Goal: Information Seeking & Learning: Check status

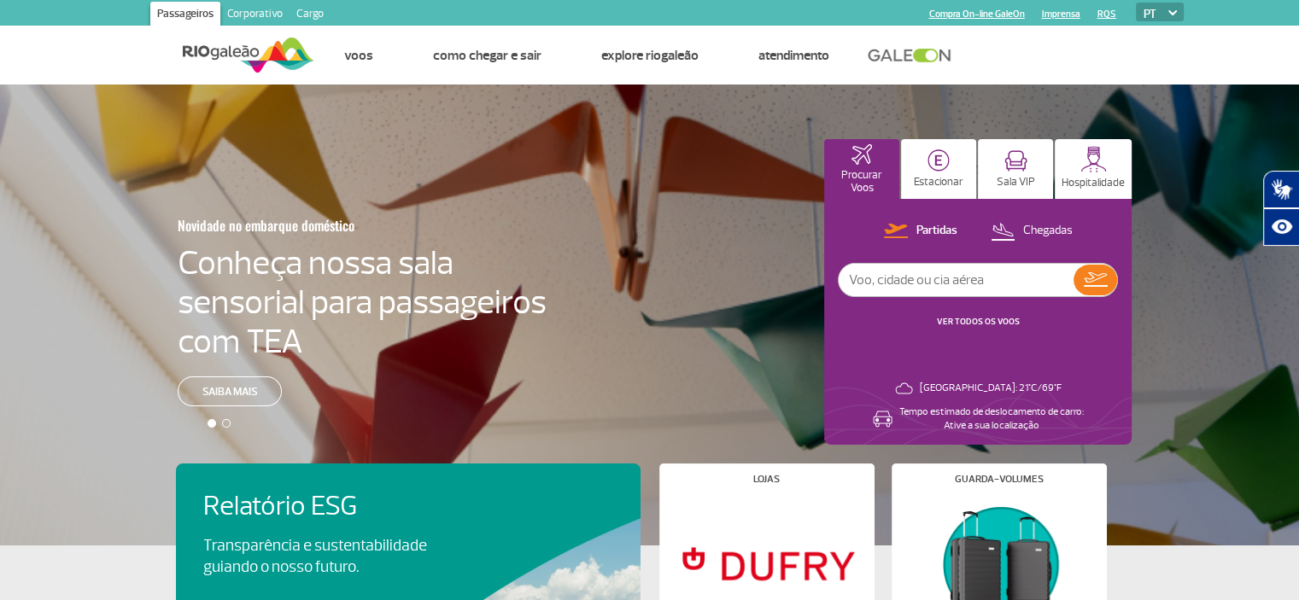
click at [886, 53] on link at bounding box center [914, 55] width 92 height 15
click at [972, 317] on link "VER TODOS OS VOOS" at bounding box center [978, 321] width 83 height 11
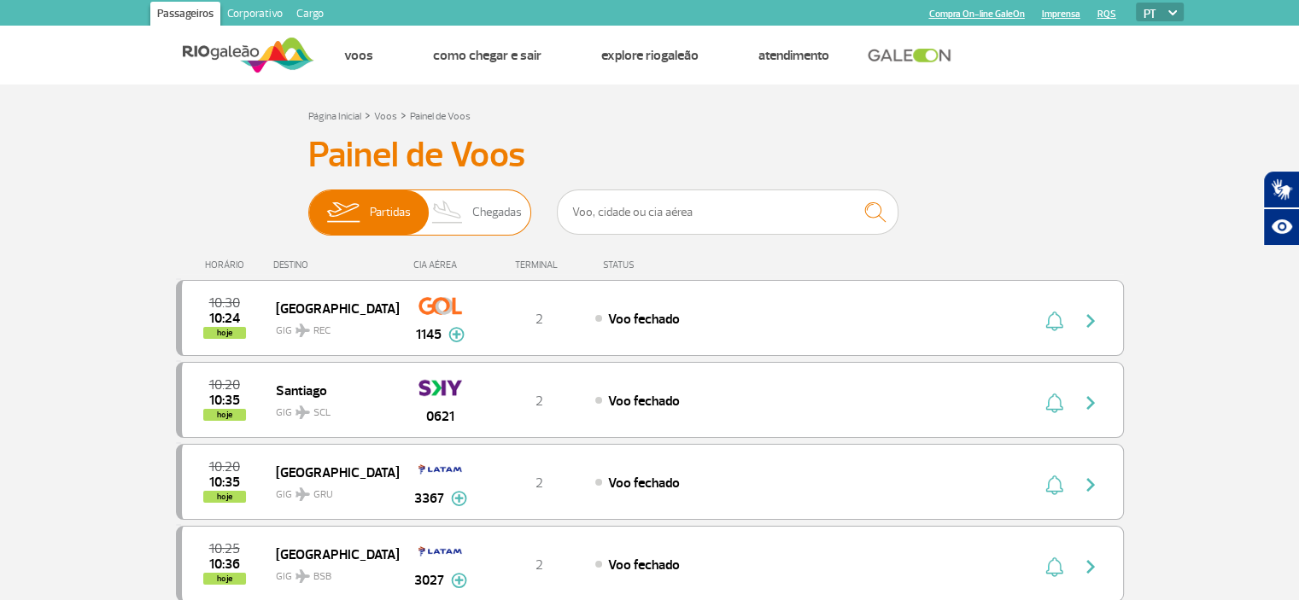
click at [488, 210] on span "Chegadas" at bounding box center [497, 212] width 50 height 44
click at [308, 204] on input "Partidas Chegadas" at bounding box center [308, 204] width 0 height 0
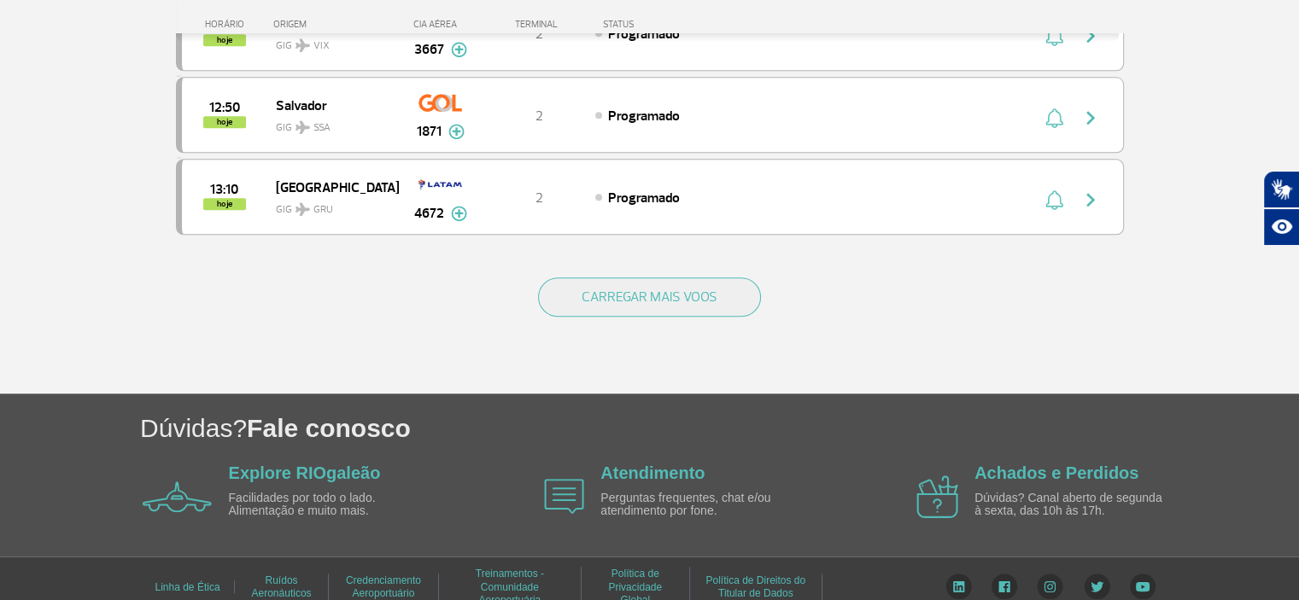
scroll to position [1699, 0]
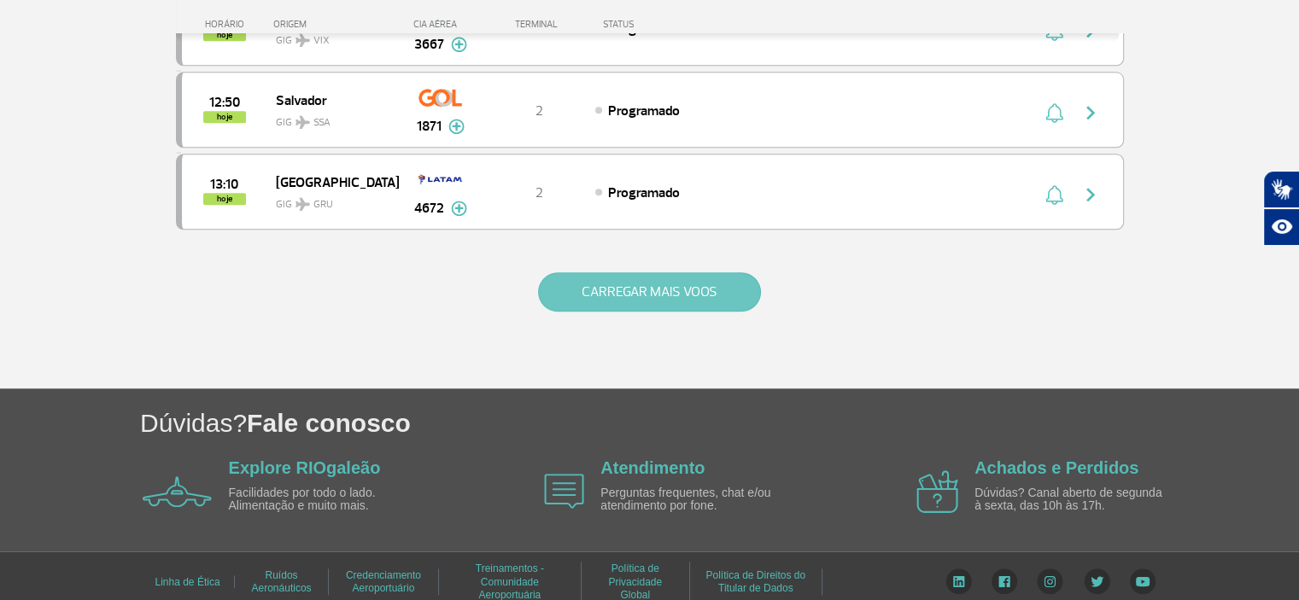
click at [663, 283] on button "CARREGAR MAIS VOOS" at bounding box center [649, 291] width 223 height 39
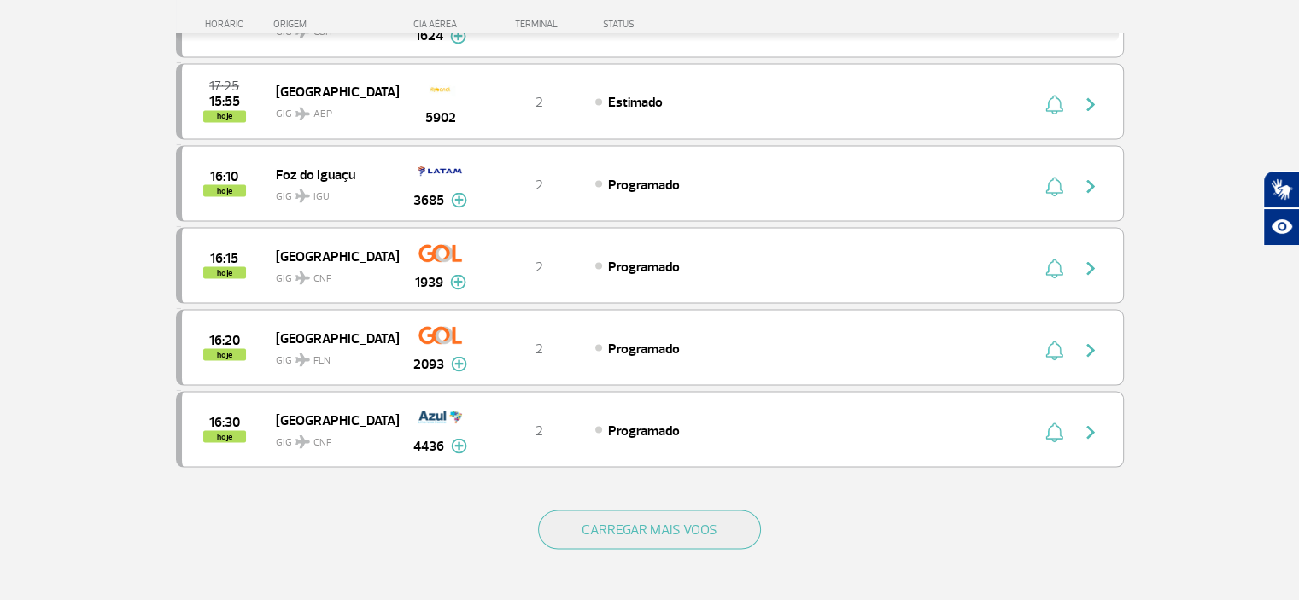
scroll to position [3325, 0]
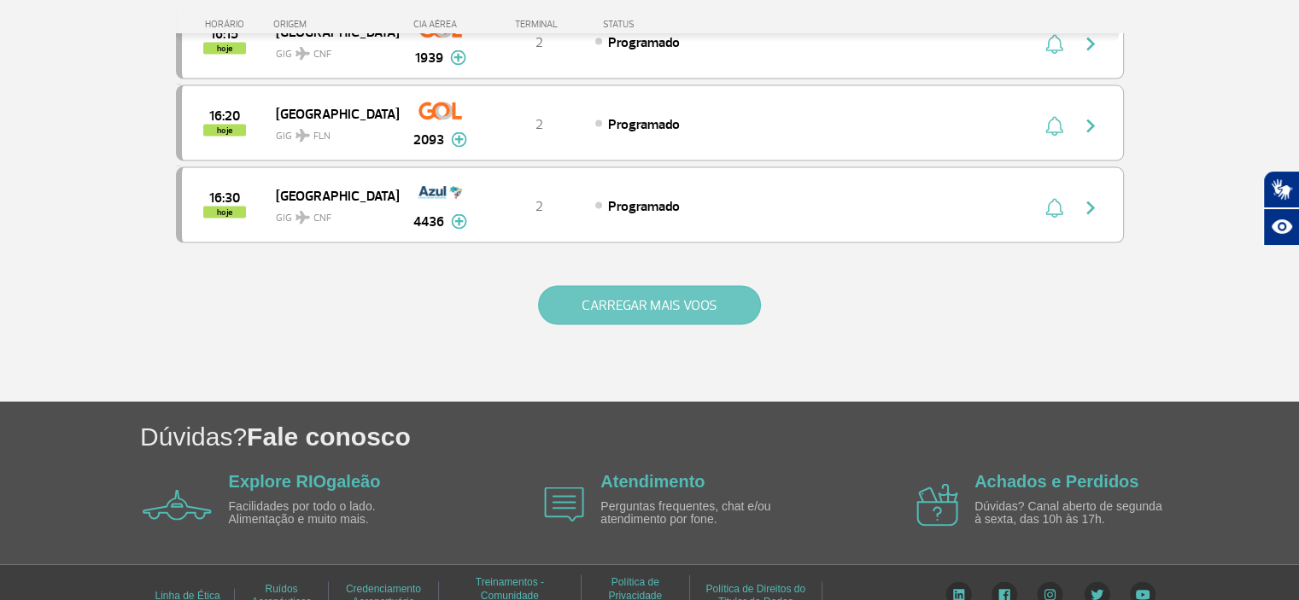
click at [646, 288] on button "CARREGAR MAIS VOOS" at bounding box center [649, 305] width 223 height 39
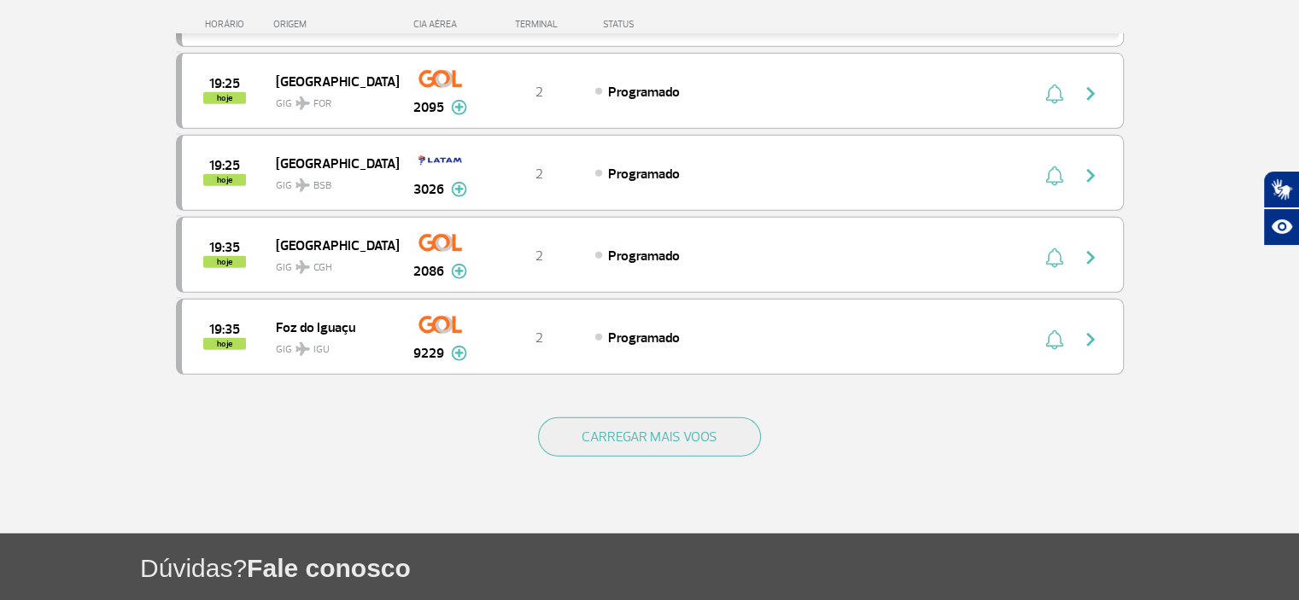
scroll to position [4951, 0]
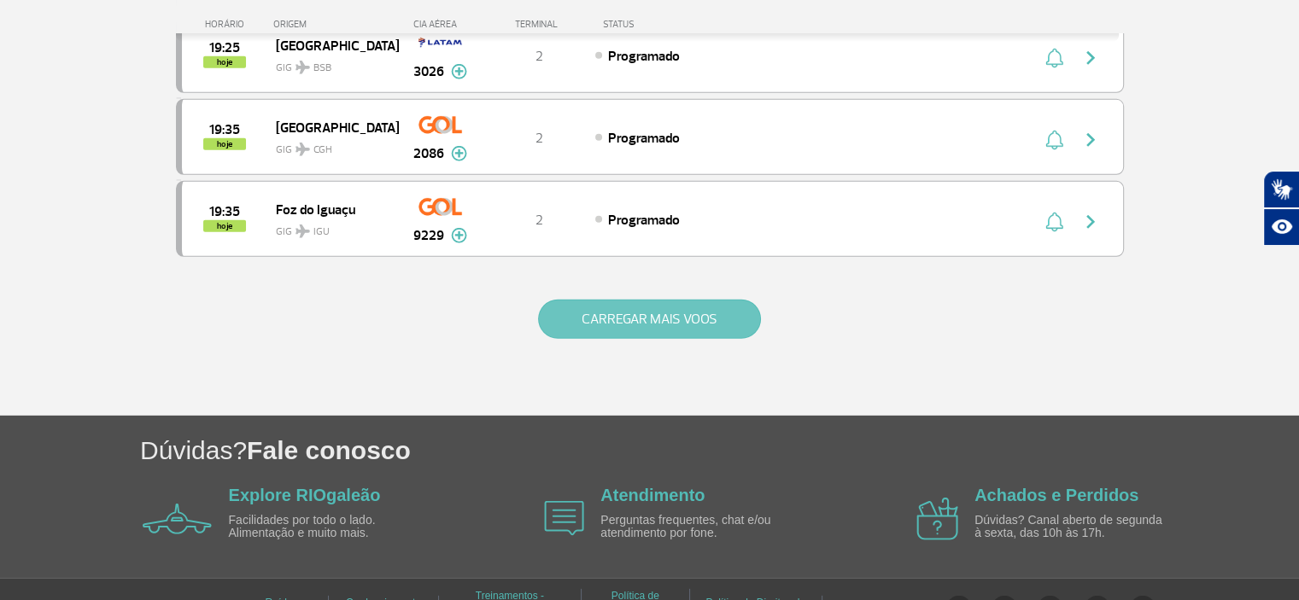
click at [716, 300] on button "CARREGAR MAIS VOOS" at bounding box center [649, 319] width 223 height 39
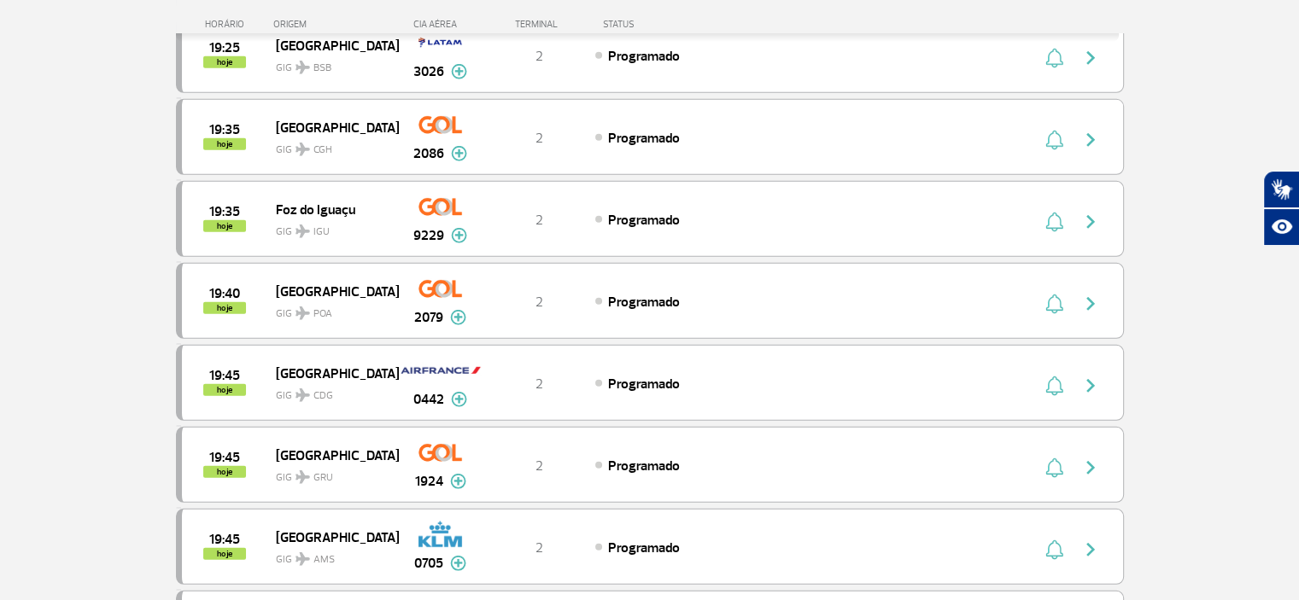
scroll to position [6576, 0]
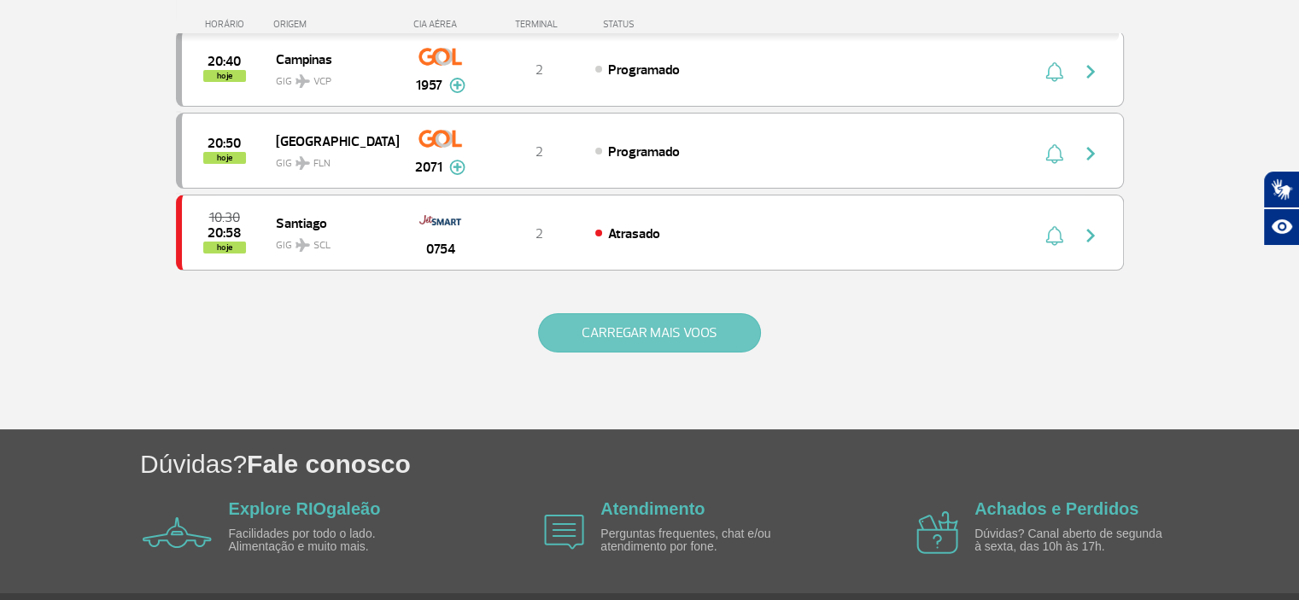
click at [724, 313] on button "CARREGAR MAIS VOOS" at bounding box center [649, 332] width 223 height 39
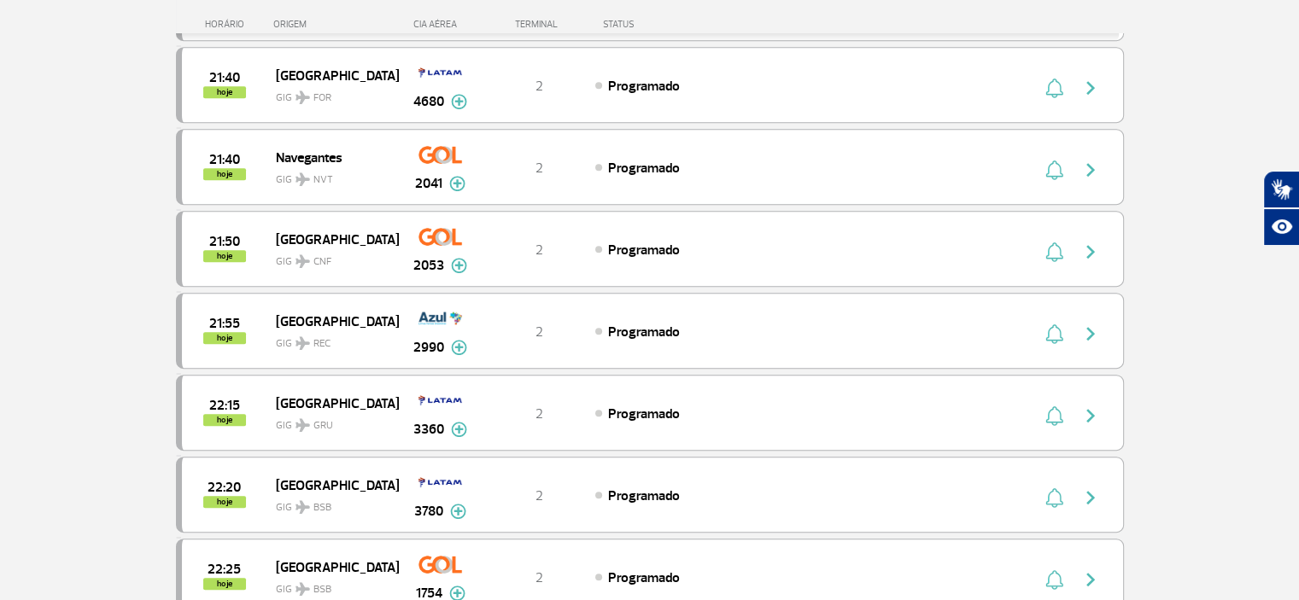
scroll to position [8202, 0]
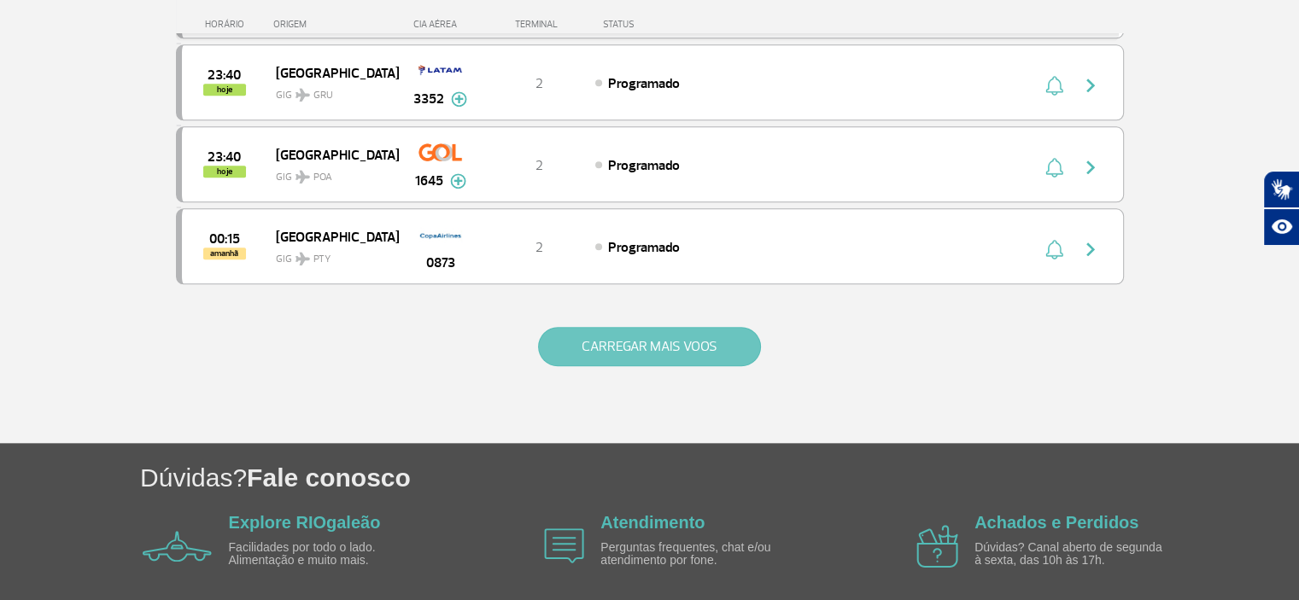
click at [675, 327] on button "CARREGAR MAIS VOOS" at bounding box center [649, 346] width 223 height 39
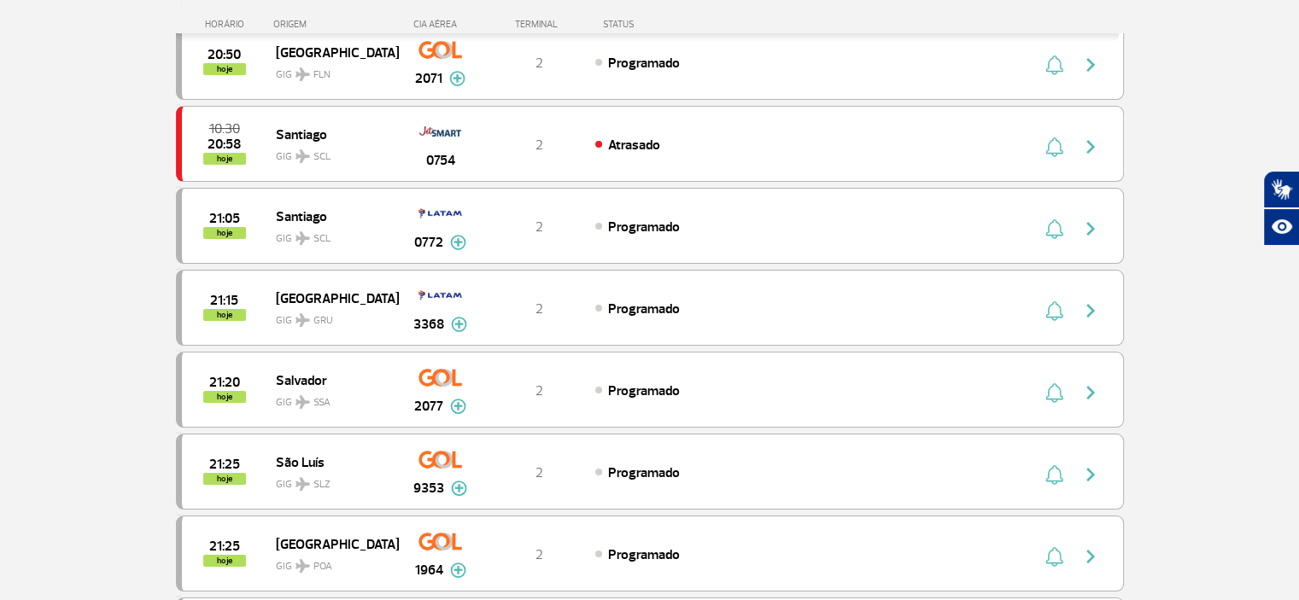
scroll to position [6494, 0]
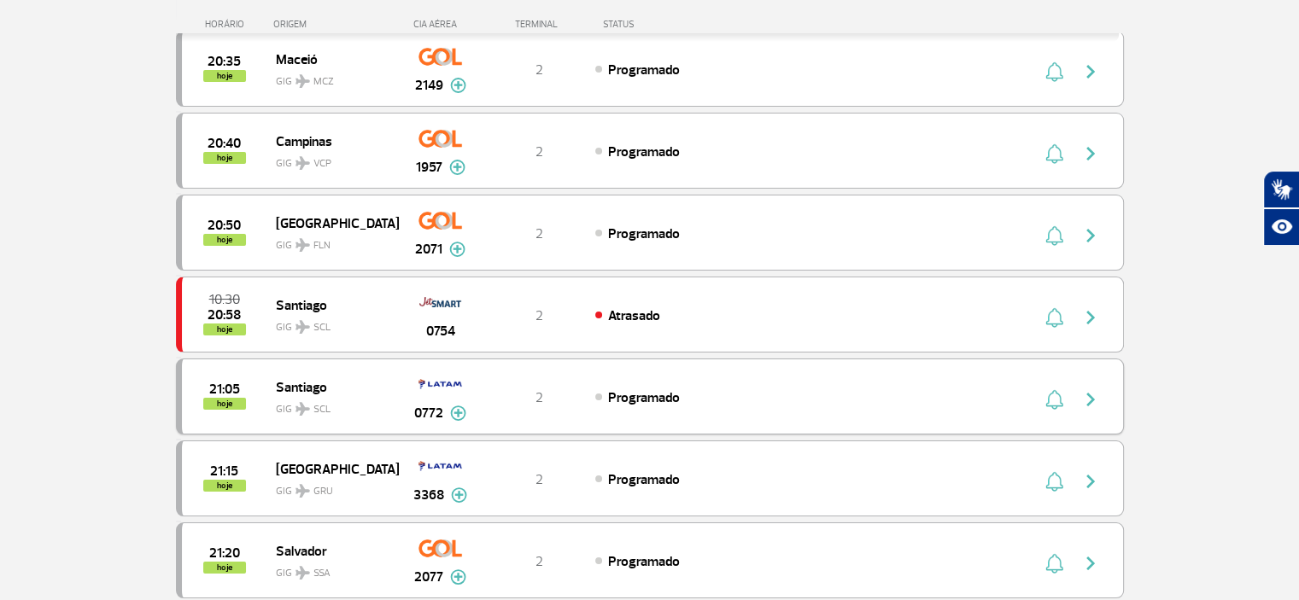
click at [1093, 389] on img "button" at bounding box center [1090, 399] width 20 height 20
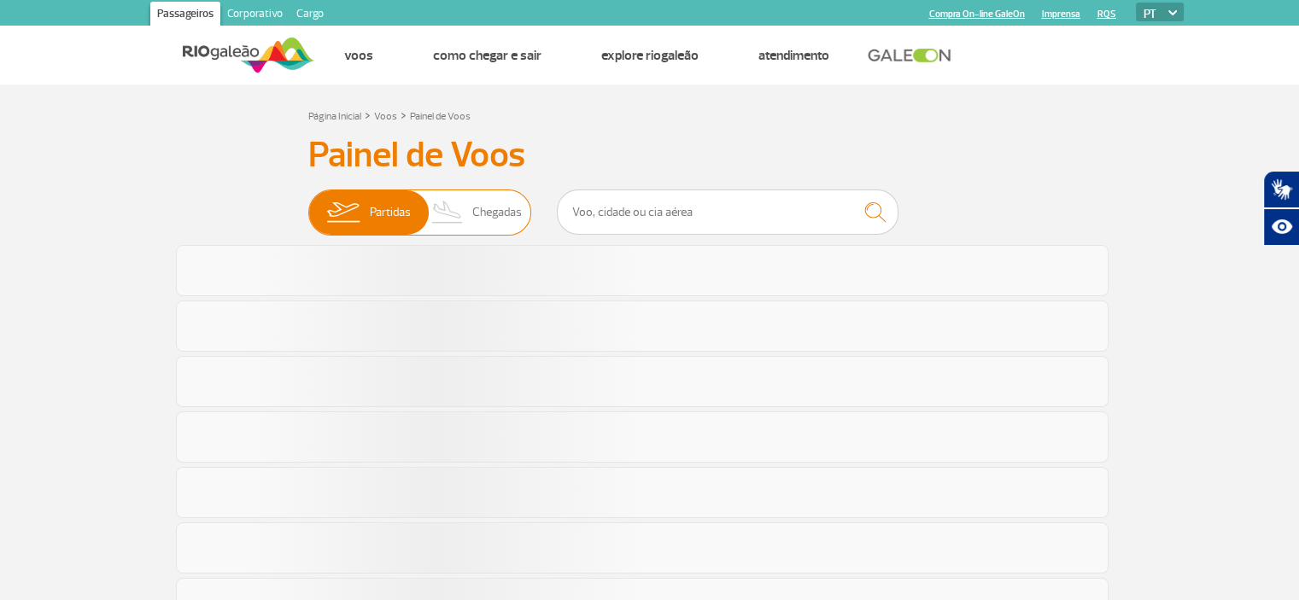
click at [479, 206] on span "Chegadas" at bounding box center [497, 212] width 50 height 44
click at [308, 204] on input "Partidas Chegadas" at bounding box center [308, 204] width 0 height 0
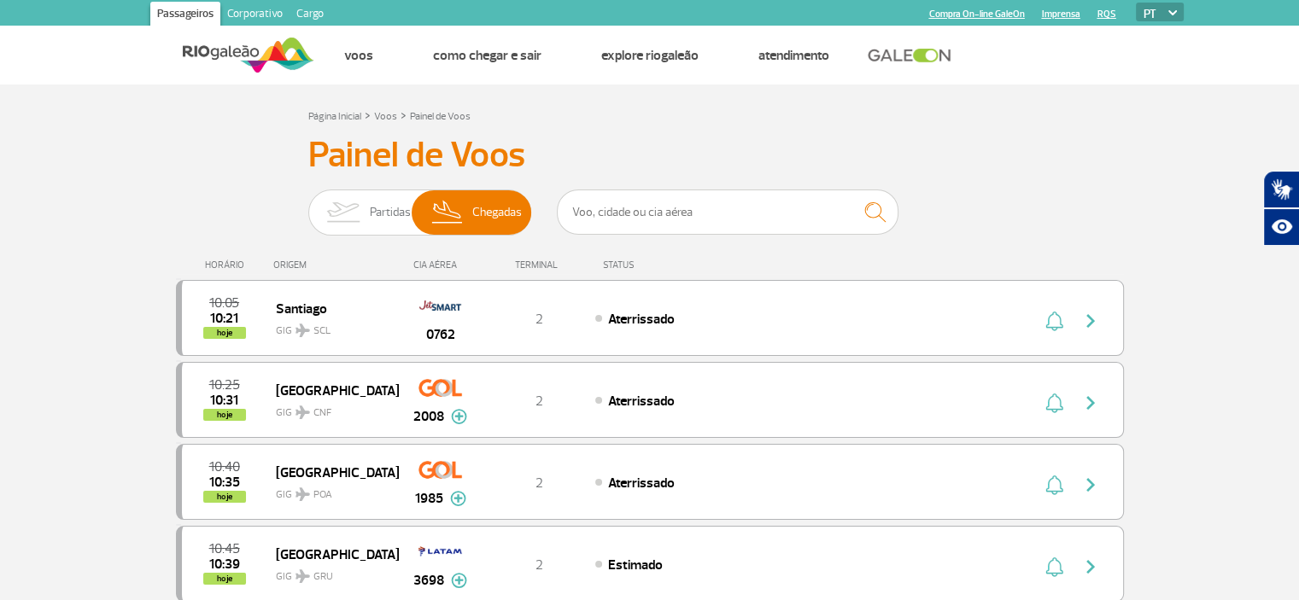
scroll to position [1699, 0]
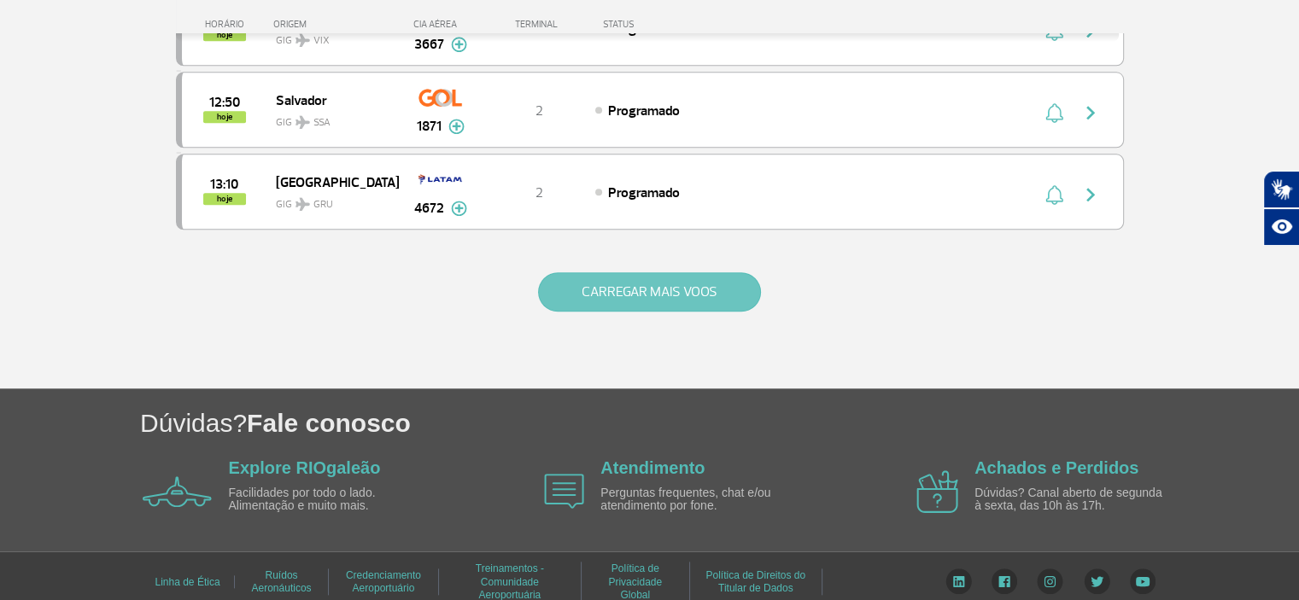
click at [584, 272] on button "CARREGAR MAIS VOOS" at bounding box center [649, 291] width 223 height 39
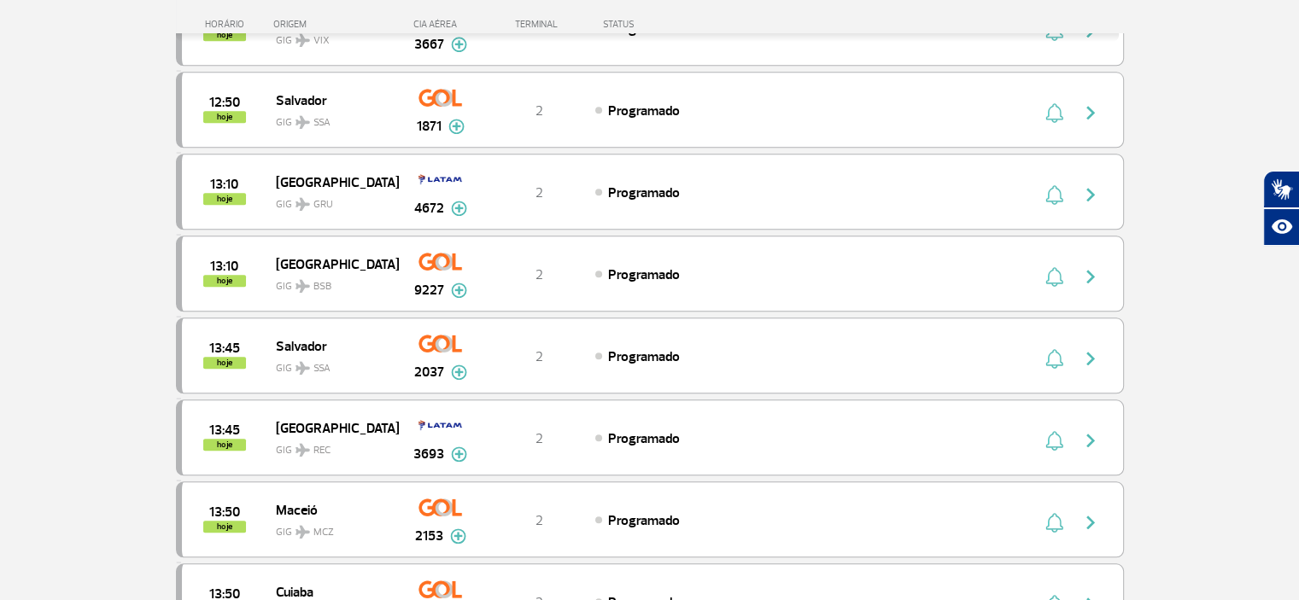
scroll to position [3325, 0]
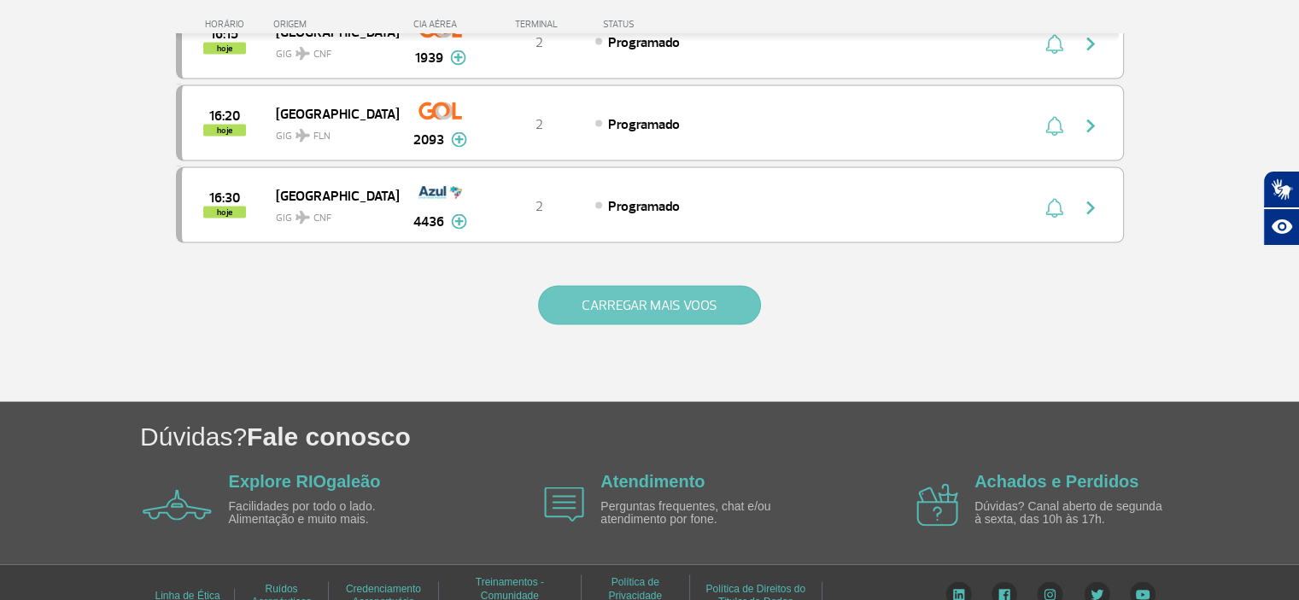
click at [569, 286] on button "CARREGAR MAIS VOOS" at bounding box center [649, 305] width 223 height 39
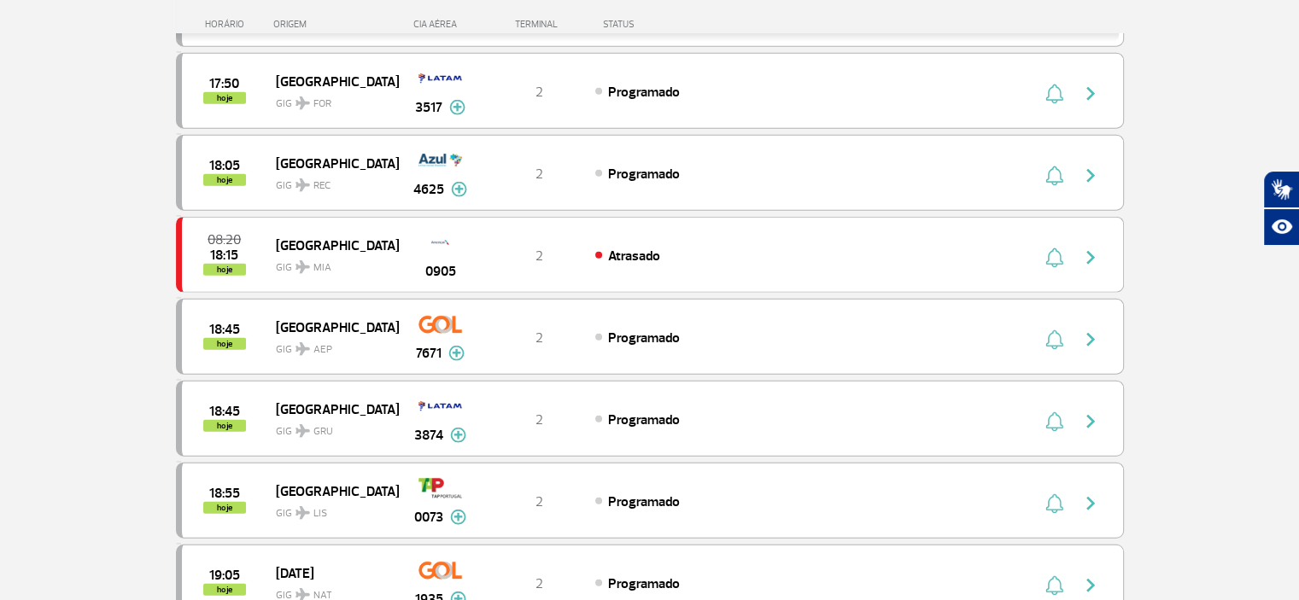
scroll to position [4951, 0]
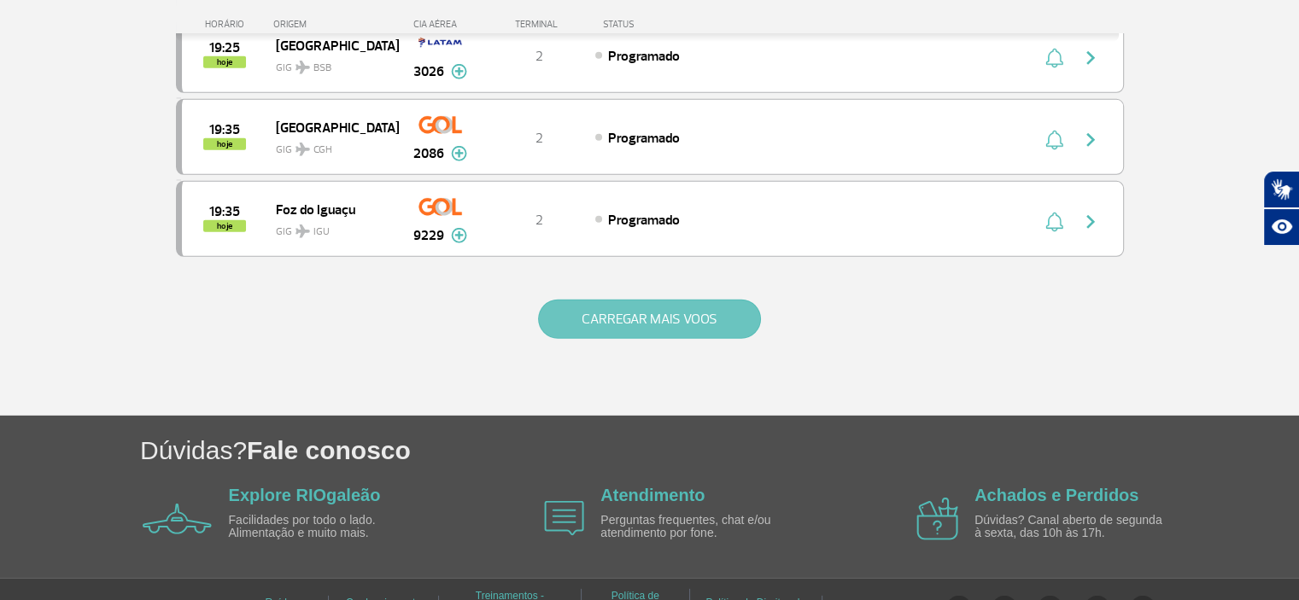
click at [690, 300] on button "CARREGAR MAIS VOOS" at bounding box center [649, 319] width 223 height 39
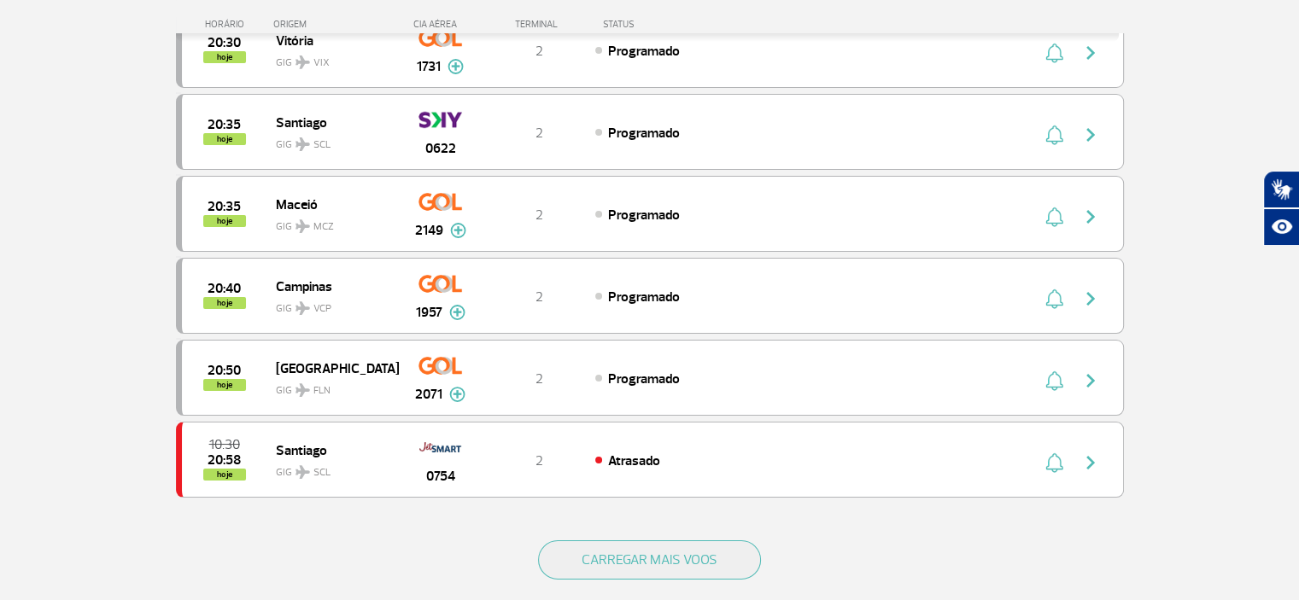
scroll to position [6461, 0]
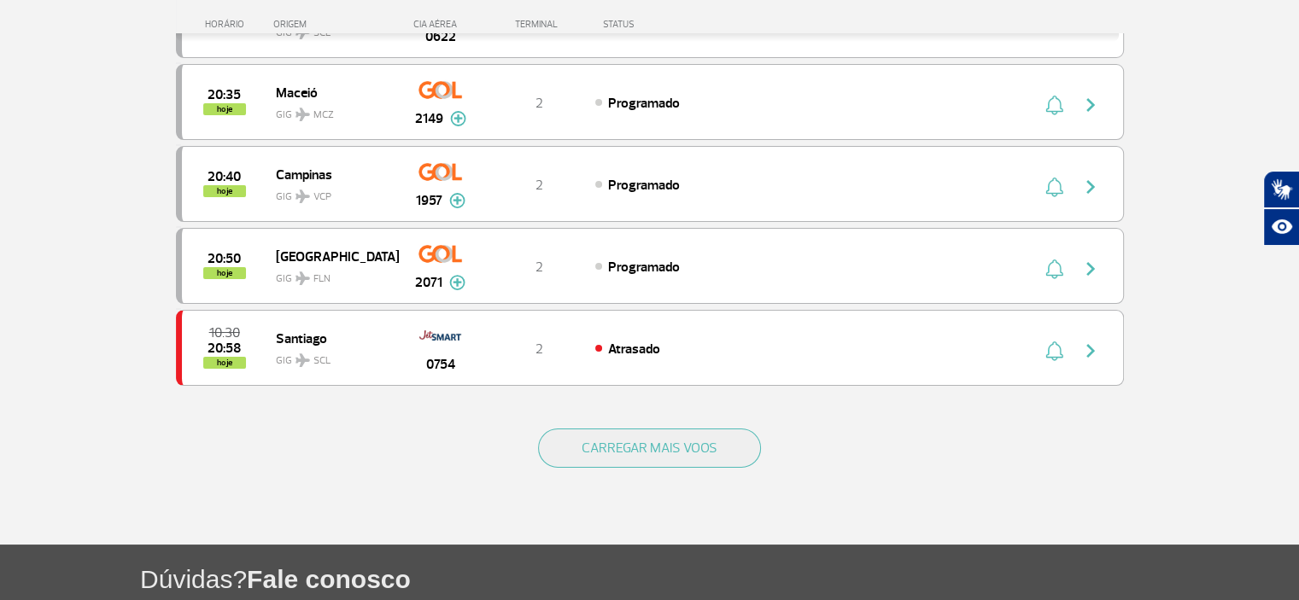
click at [676, 414] on div "CARREGAR MAIS VOOS" at bounding box center [650, 475] width 948 height 137
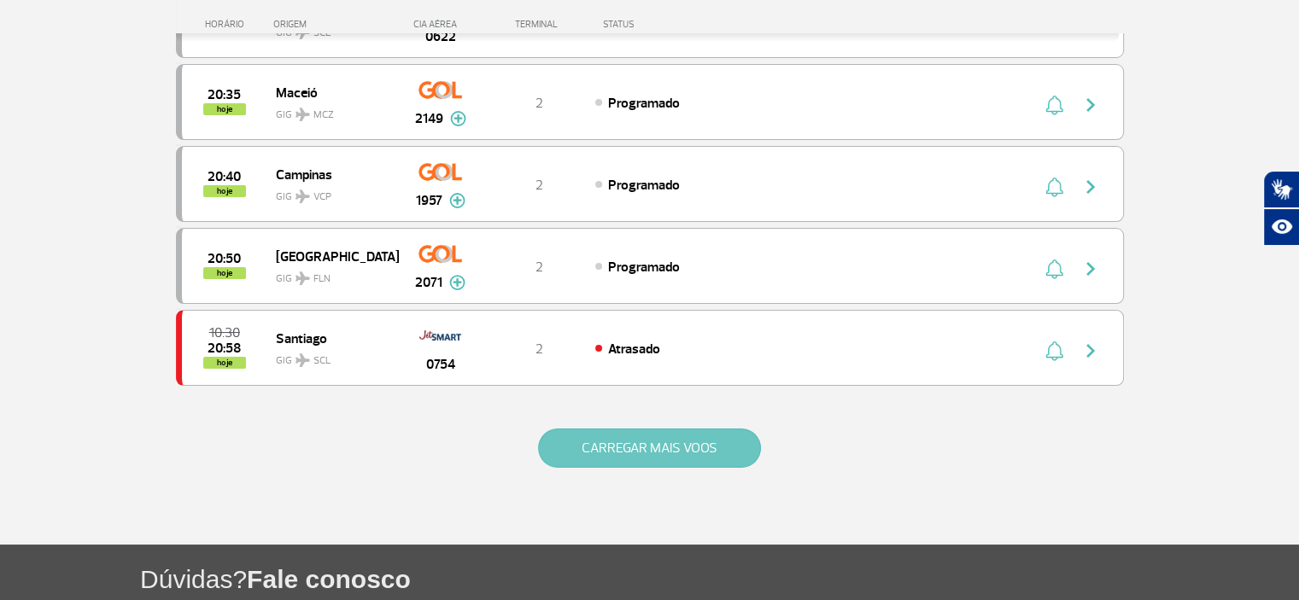
click at [663, 429] on button "CARREGAR MAIS VOOS" at bounding box center [649, 448] width 223 height 39
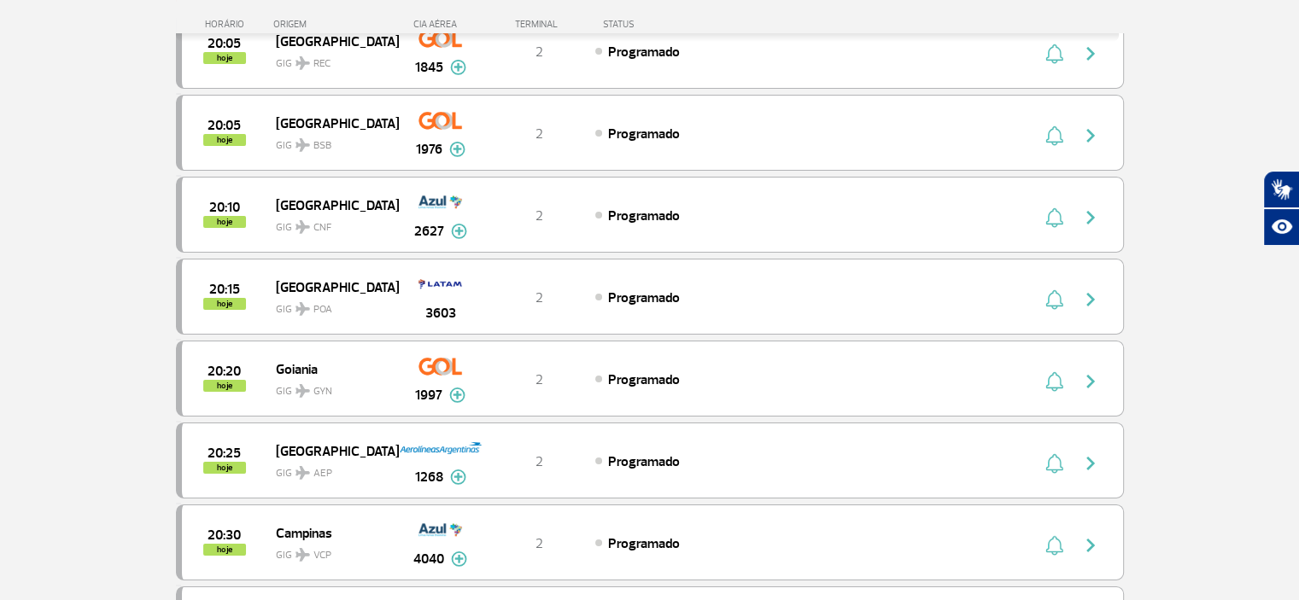
scroll to position [5095, 0]
